Goal: Communication & Community: Answer question/provide support

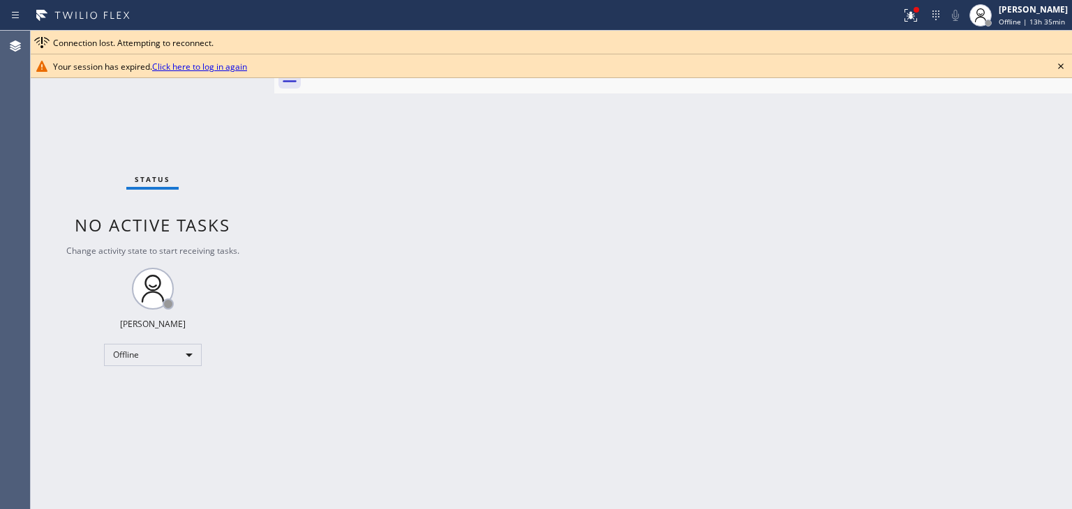
scroll to position [13, 0]
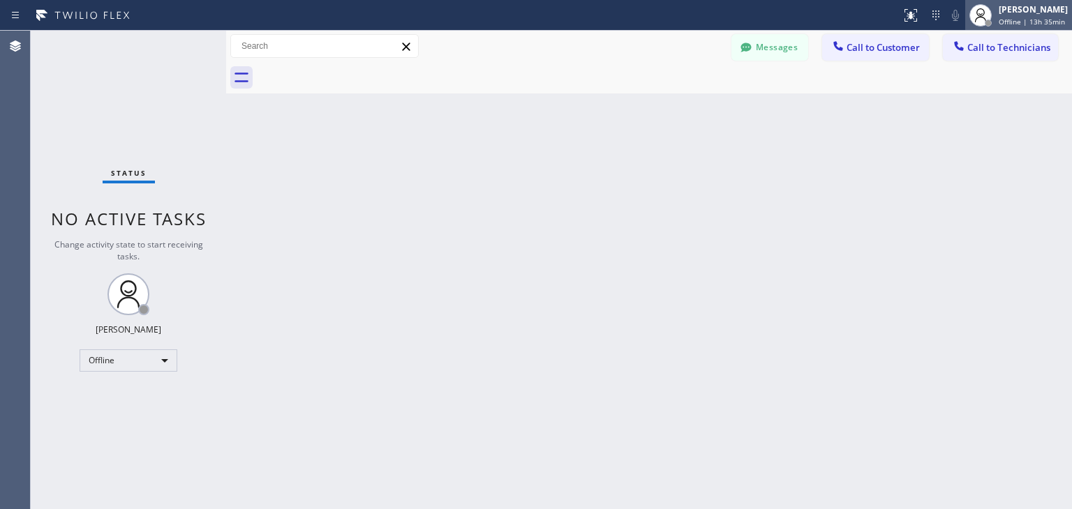
click at [979, 17] on icon at bounding box center [980, 15] width 17 height 17
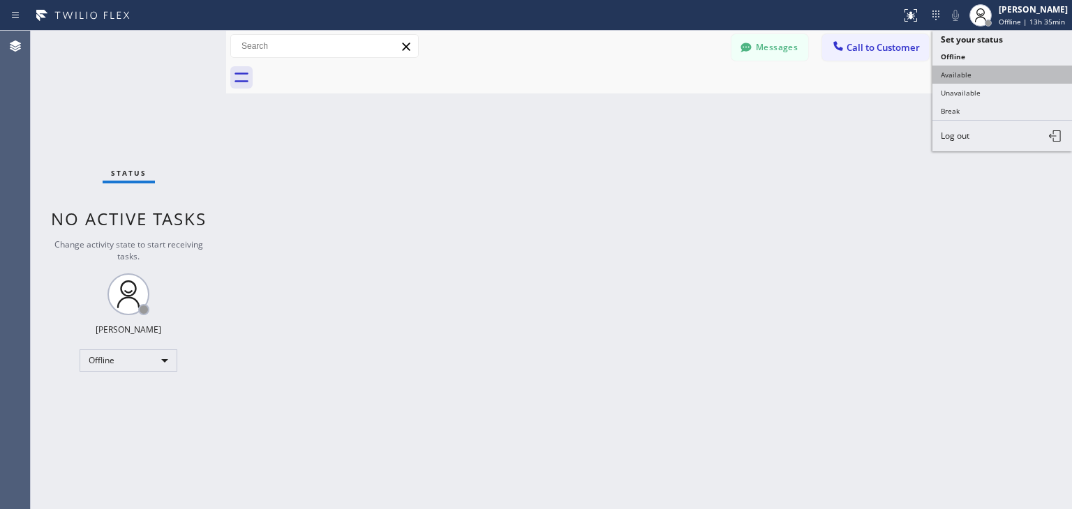
click at [982, 70] on button "Available" at bounding box center [1002, 75] width 140 height 18
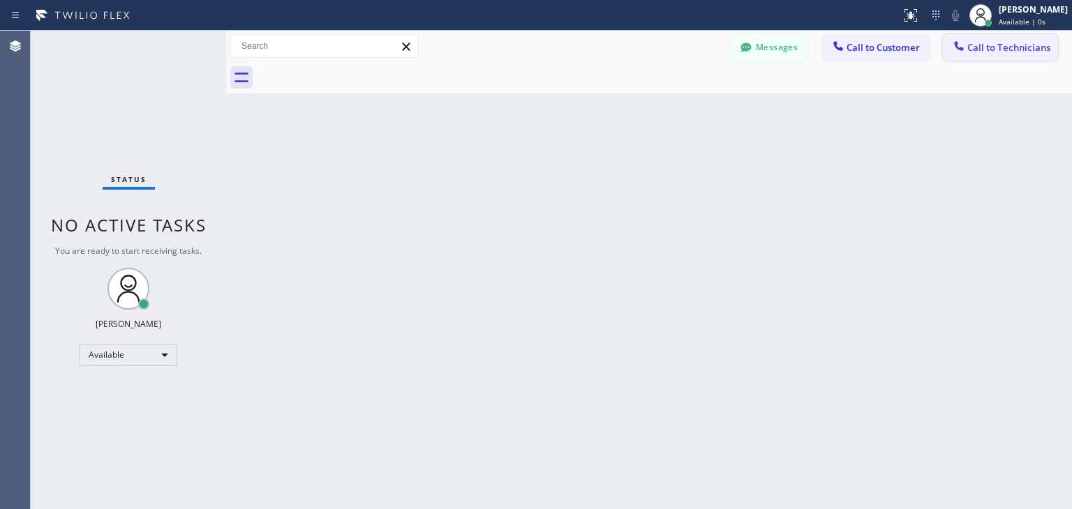
click at [1000, 50] on span "Call to Technicians" at bounding box center [1008, 47] width 83 height 13
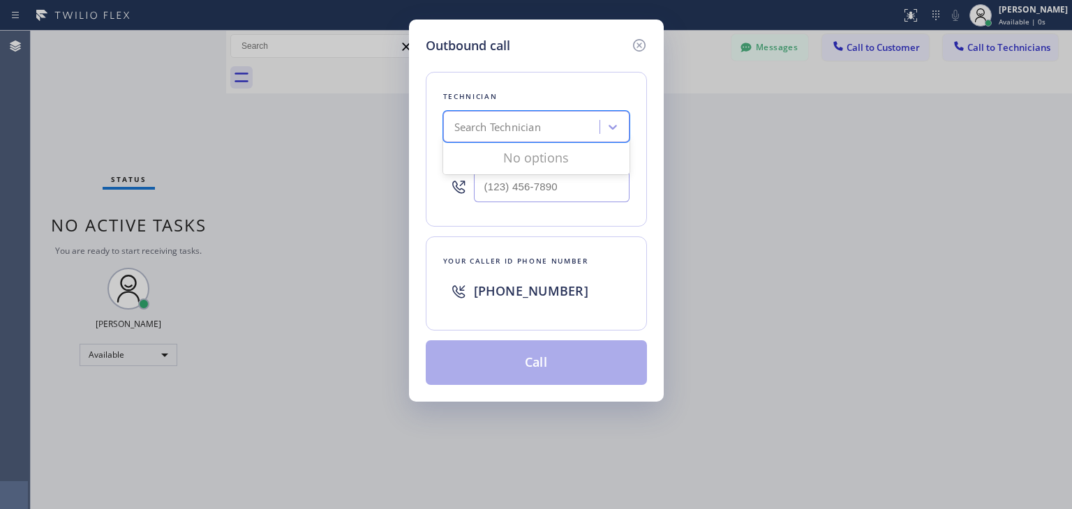
click at [470, 133] on div "Search Technician" at bounding box center [497, 127] width 87 height 16
type input "taras"
click at [576, 160] on div "Taras Hurko" at bounding box center [536, 156] width 186 height 25
type input "(720) 415-8909"
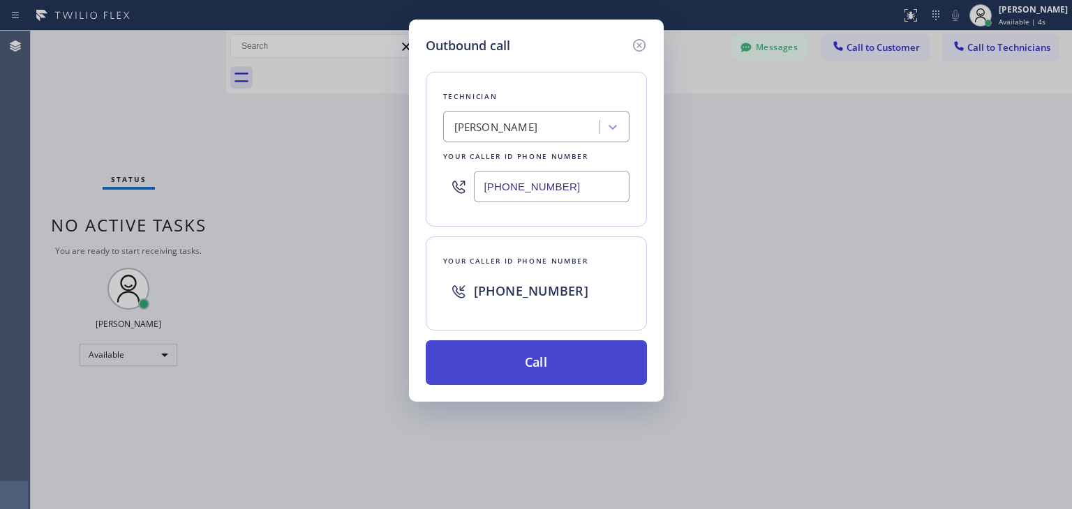
click at [533, 356] on button "Call" at bounding box center [536, 363] width 221 height 45
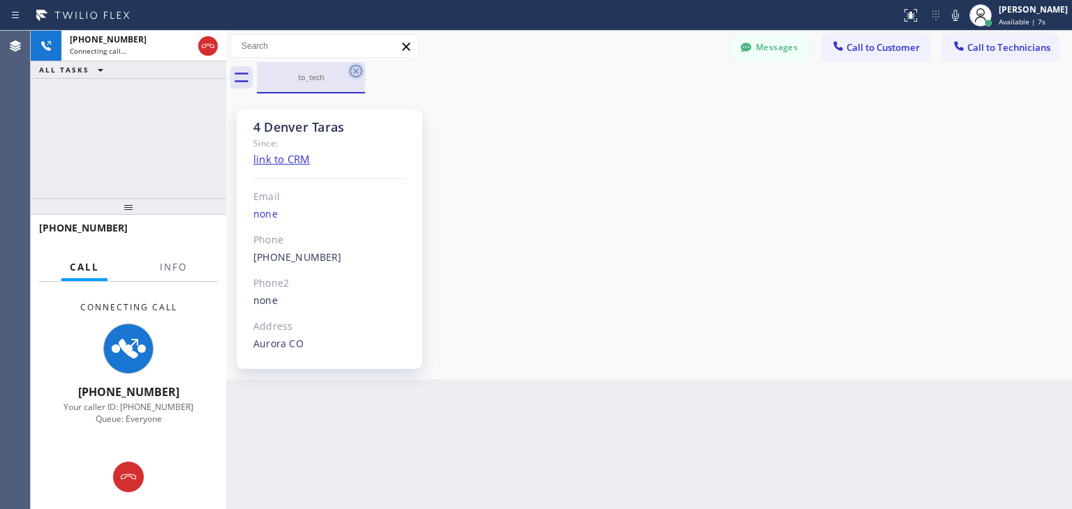
click at [353, 73] on icon at bounding box center [356, 71] width 17 height 17
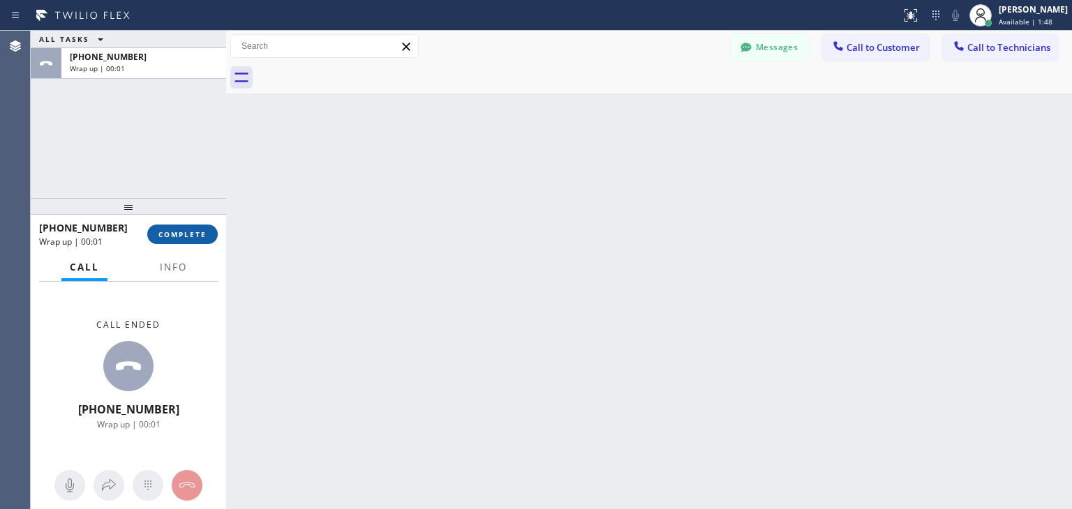
click at [170, 238] on span "COMPLETE" at bounding box center [182, 235] width 48 height 10
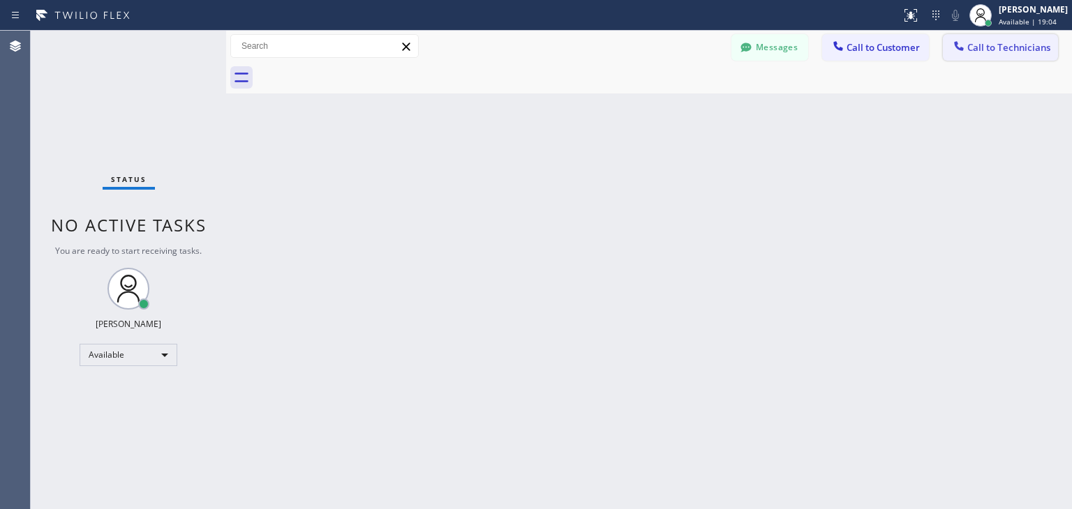
click at [992, 60] on div "Messages Call to Customer Call to Technicians Outbound call Location Search loc…" at bounding box center [649, 62] width 846 height 63
click at [992, 60] on button "Call to Technicians" at bounding box center [1000, 47] width 115 height 27
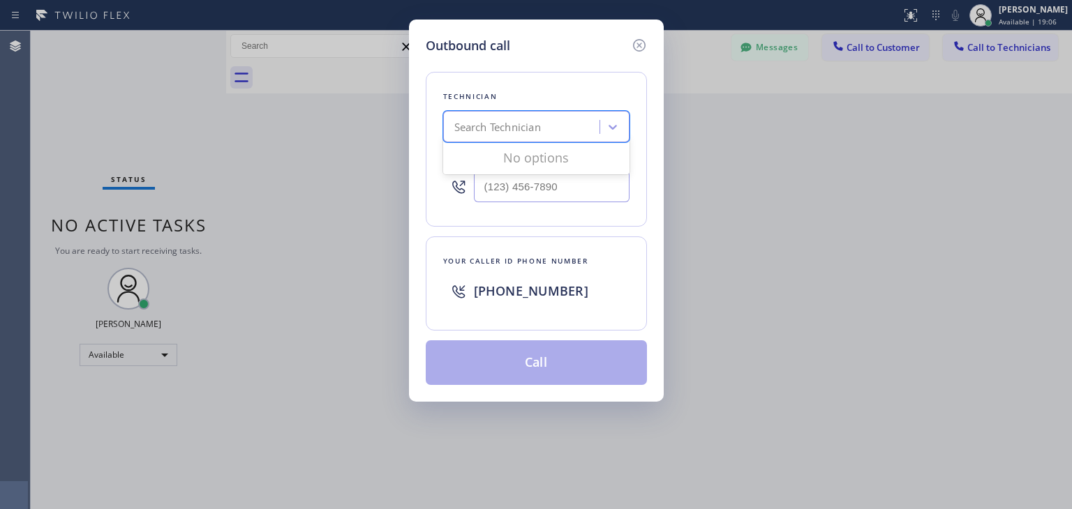
click at [573, 129] on div "Search Technician" at bounding box center [523, 127] width 152 height 24
type input "oliver"
click at [525, 165] on div "Oleg Merkushev" at bounding box center [536, 156] width 186 height 25
type input "(323) 688-8262"
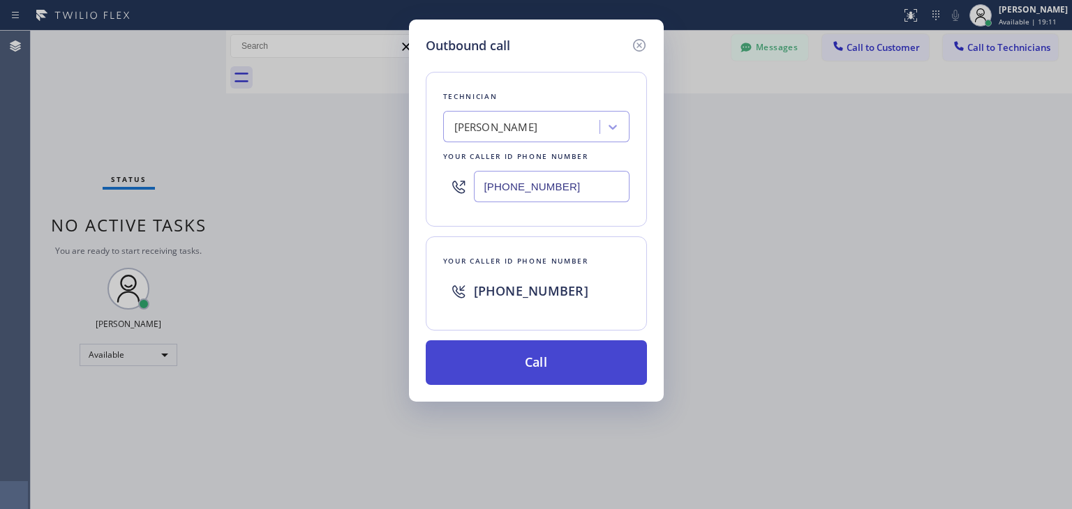
click at [508, 341] on button "Call" at bounding box center [536, 363] width 221 height 45
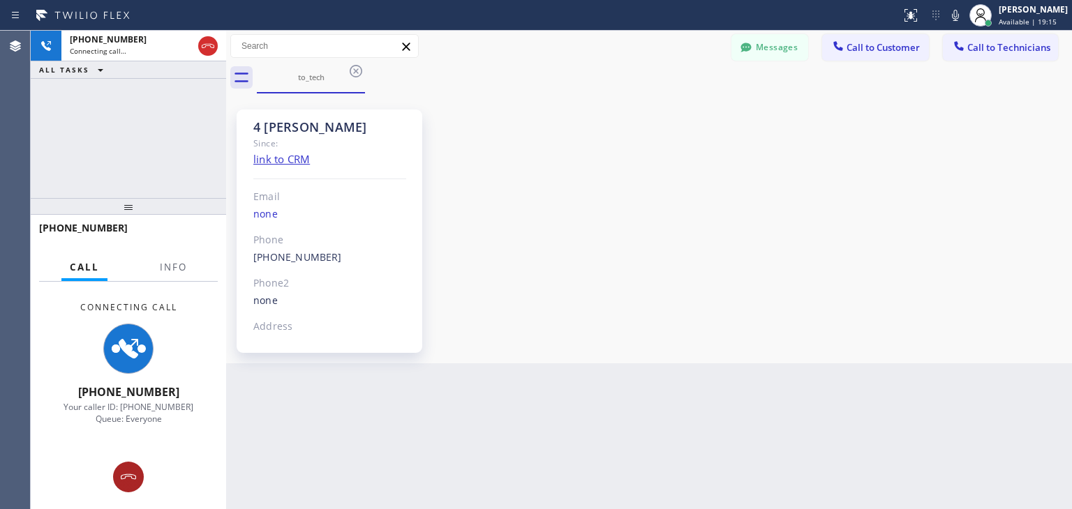
click at [124, 487] on button at bounding box center [128, 477] width 31 height 31
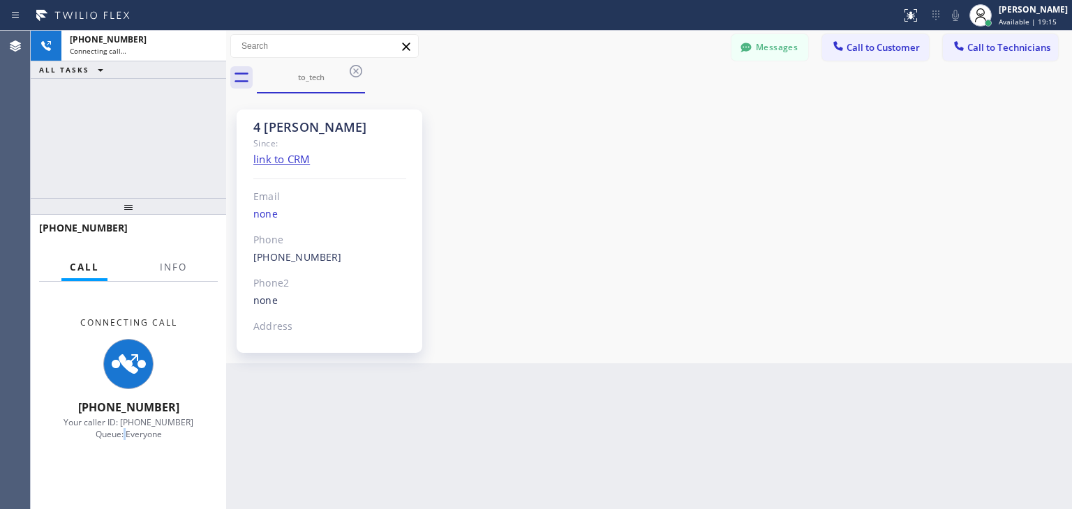
click at [124, 487] on div "Connecting Call +13236888262 Your caller ID: +12135102748 Queue: Everyone" at bounding box center [128, 396] width 195 height 228
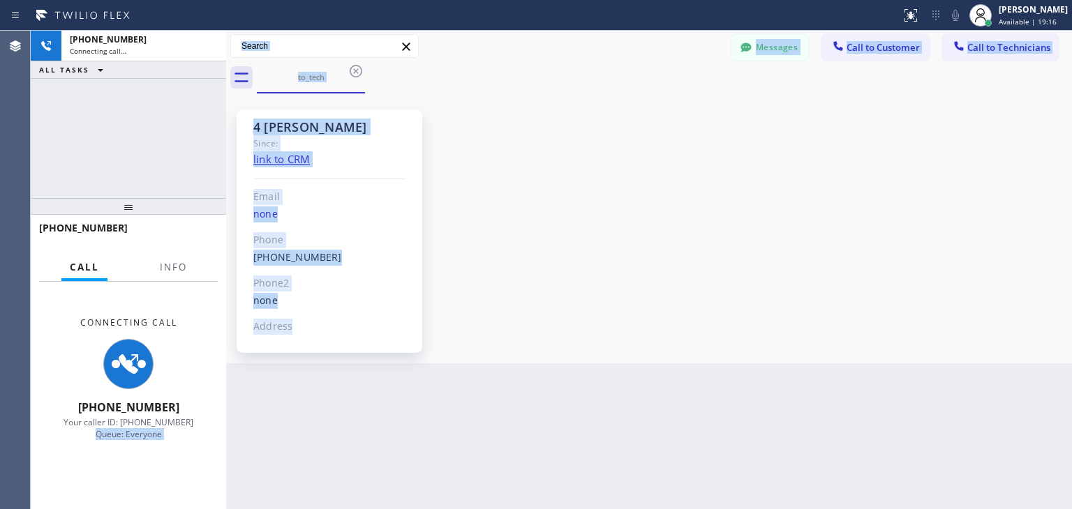
drag, startPoint x: 124, startPoint y: 487, endPoint x: 882, endPoint y: 512, distance: 758.4
click at [882, 509] on html "Status report No issues detected If you experience an issue, please download th…" at bounding box center [536, 254] width 1072 height 509
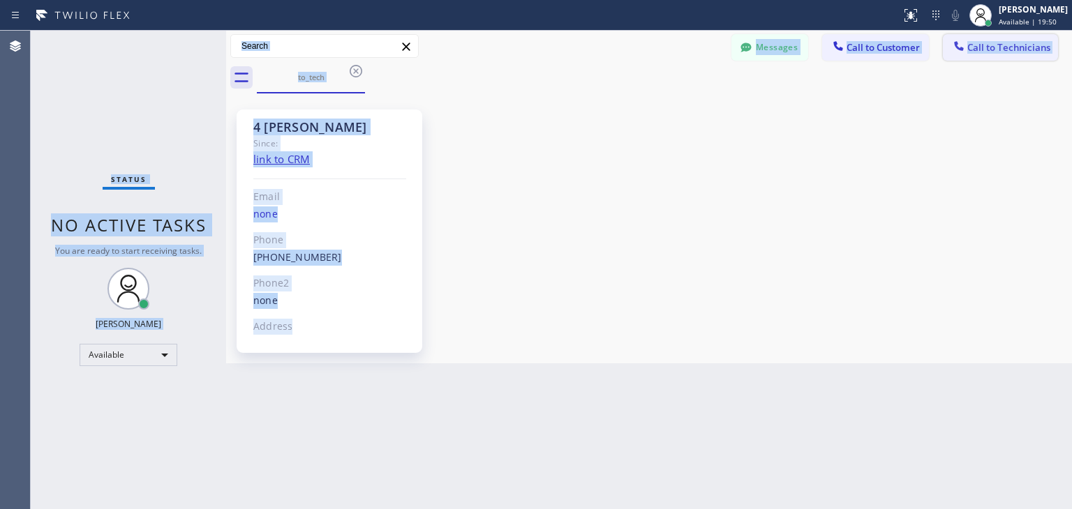
click at [1030, 47] on span "Call to Technicians" at bounding box center [1008, 47] width 83 height 13
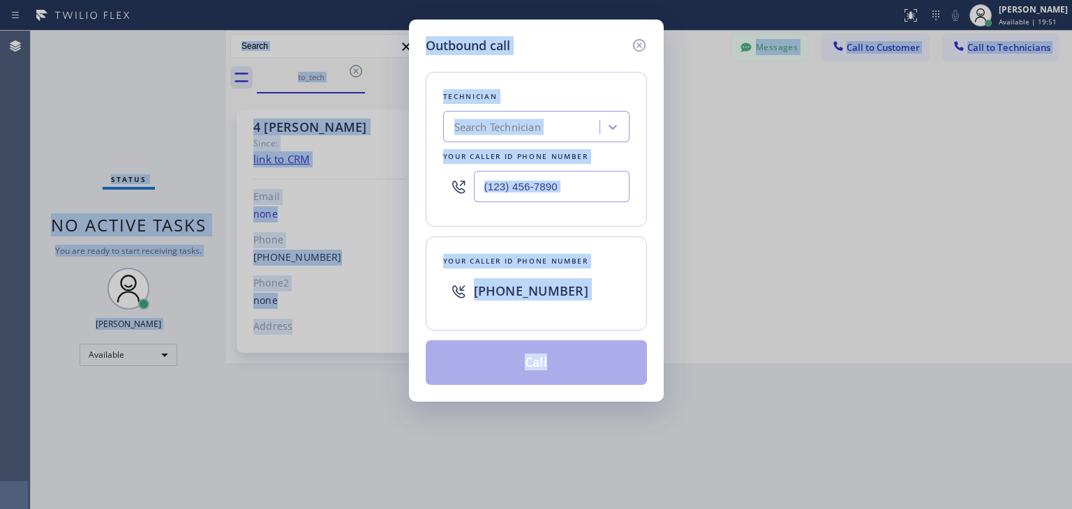
click at [563, 108] on div "Technician Search Technician Your caller id phone number" at bounding box center [536, 149] width 221 height 155
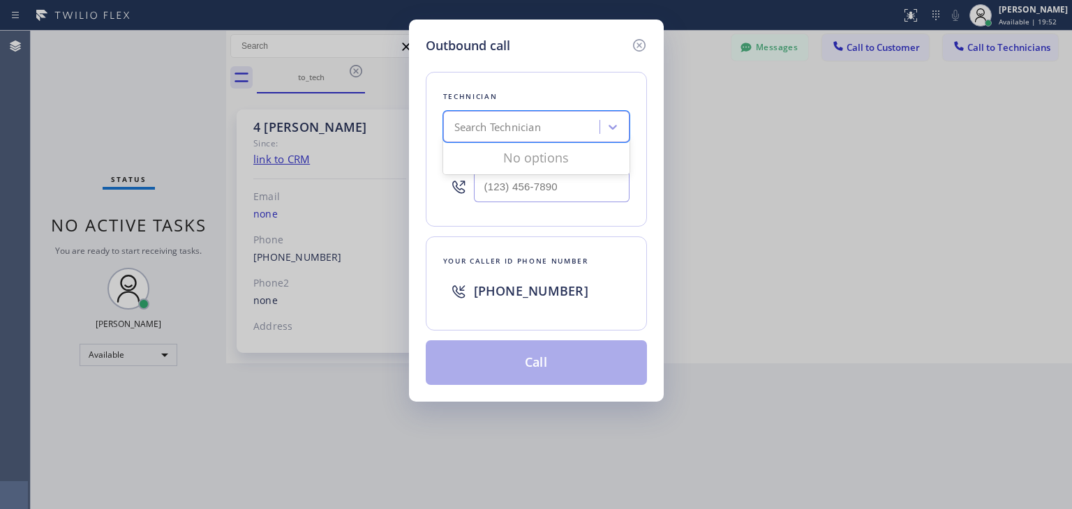
click at [551, 121] on div "Search Technician" at bounding box center [523, 127] width 152 height 24
type input "oliver"
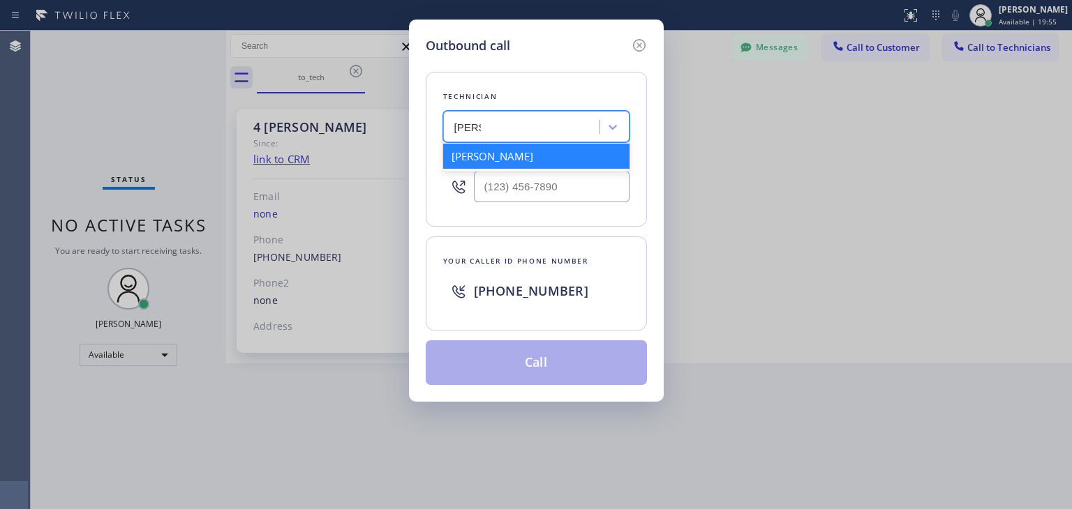
click at [542, 154] on div "Oleg Merkushev" at bounding box center [536, 156] width 186 height 25
type input "(323) 688-8262"
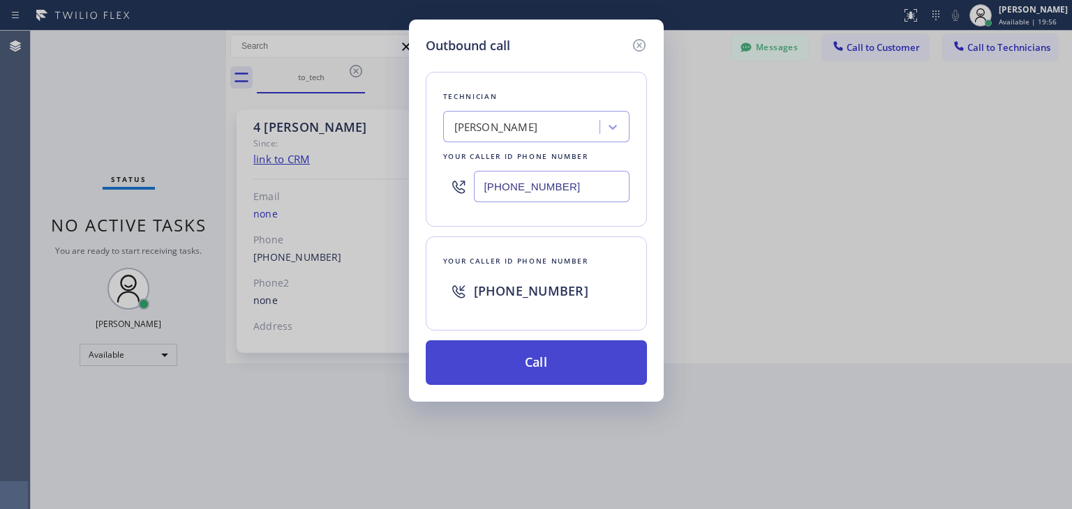
click at [578, 362] on button "Call" at bounding box center [536, 363] width 221 height 45
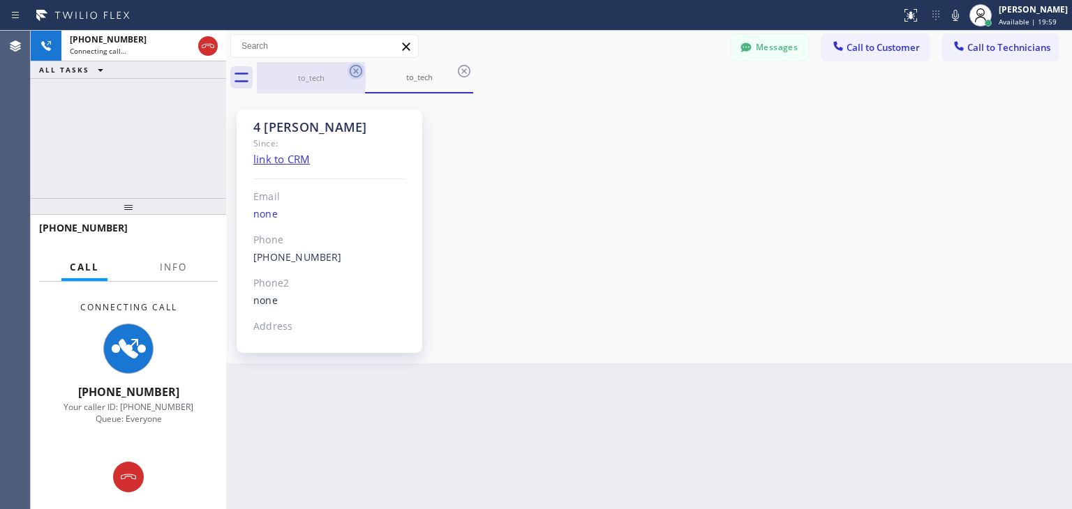
click at [357, 77] on icon at bounding box center [356, 71] width 13 height 13
click at [458, 77] on icon at bounding box center [464, 71] width 13 height 13
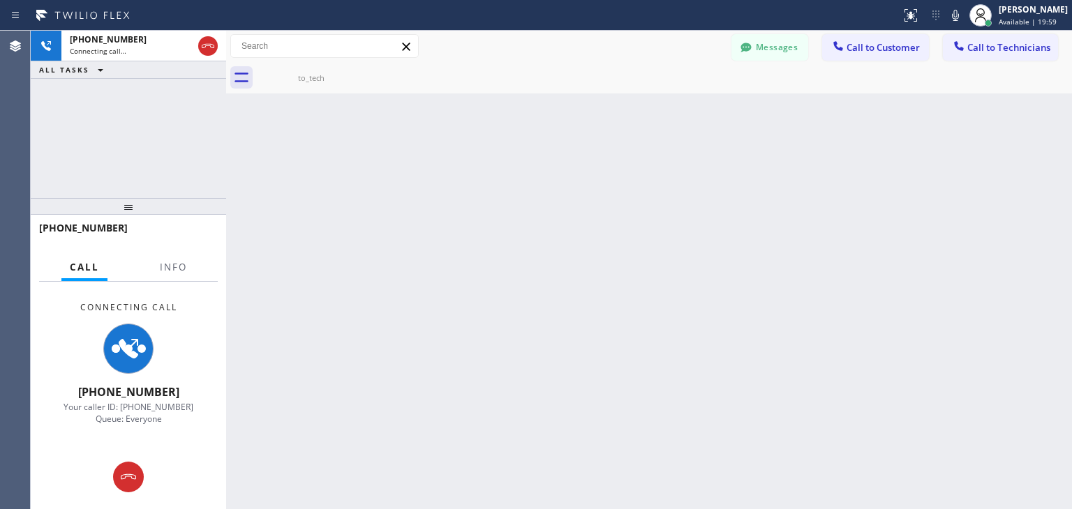
click at [0, 0] on icon at bounding box center [0, 0] width 0 height 0
click at [357, 77] on div at bounding box center [664, 77] width 815 height 31
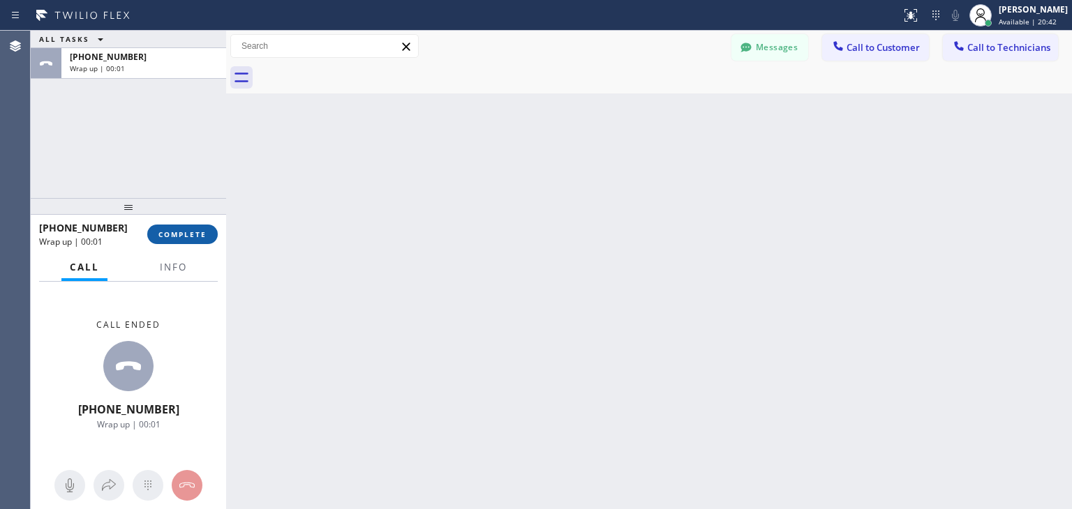
click at [181, 232] on span "COMPLETE" at bounding box center [182, 235] width 48 height 10
